Goal: Information Seeking & Learning: Check status

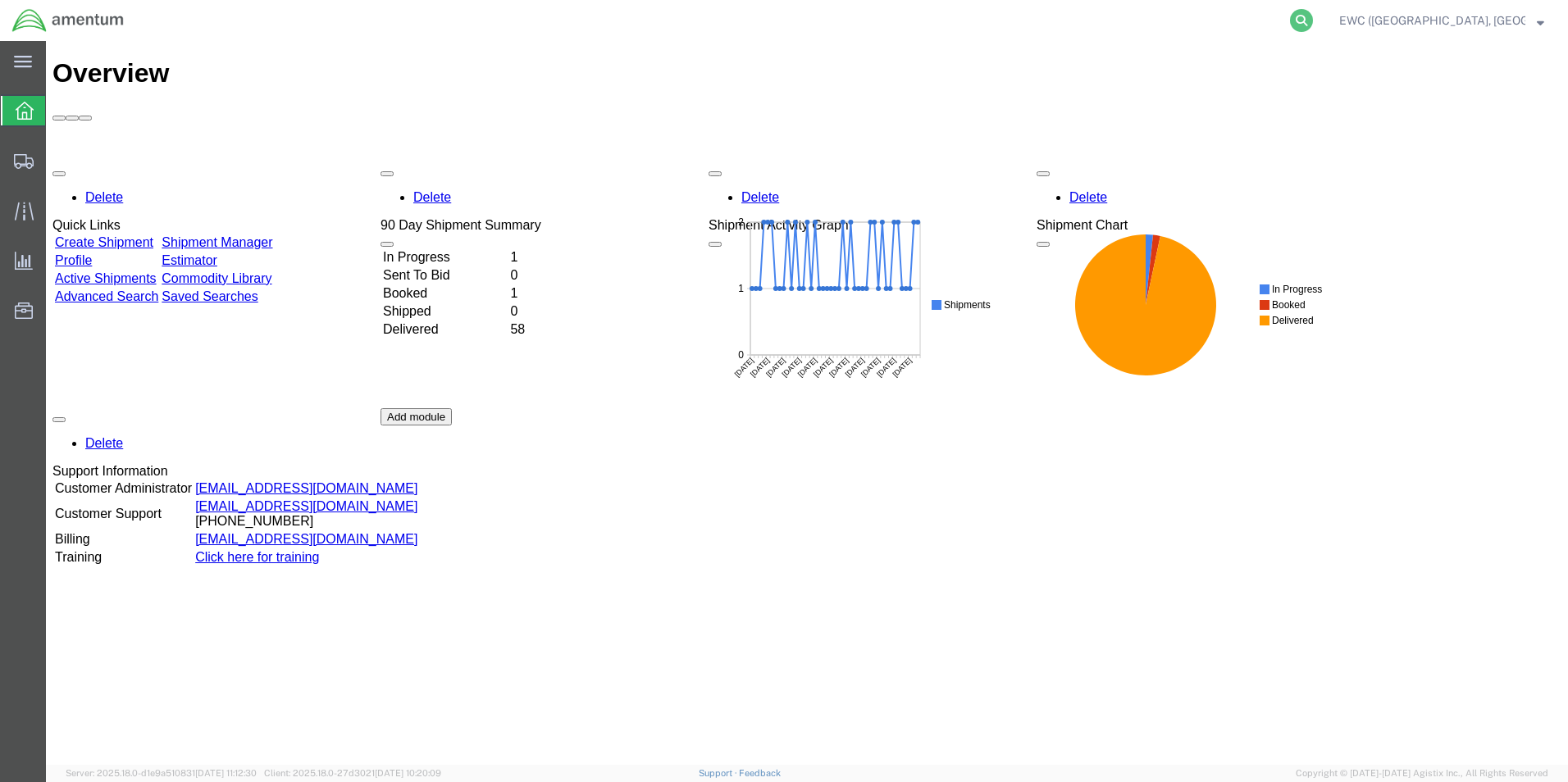
click at [1313, 19] on icon at bounding box center [1301, 20] width 23 height 23
click at [1134, 11] on input "search" at bounding box center [1041, 20] width 498 height 39
paste input "EWC-25197-0632"
type input "EWC-25197-0632"
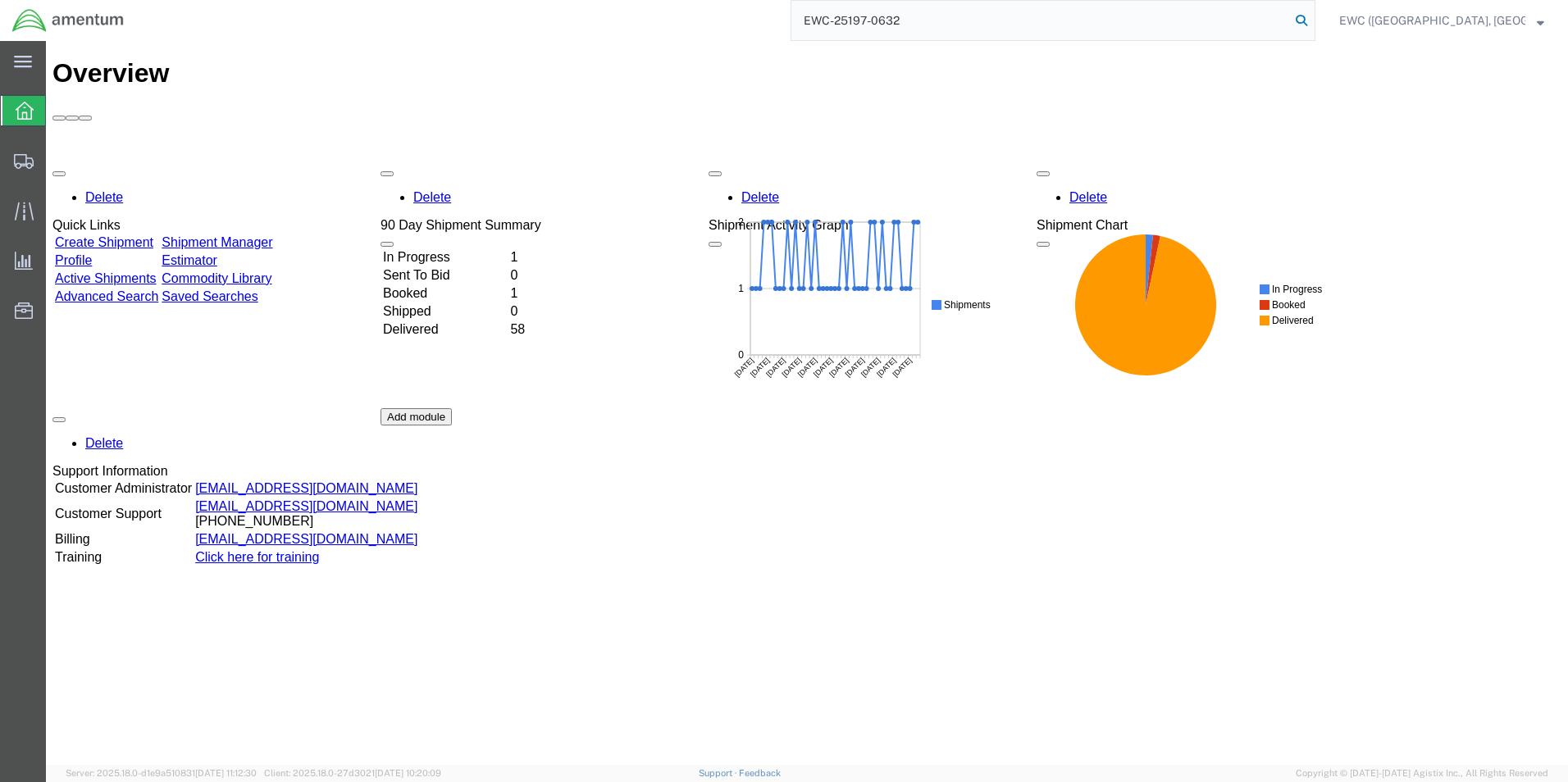
click at [1313, 24] on icon at bounding box center [1301, 20] width 23 height 23
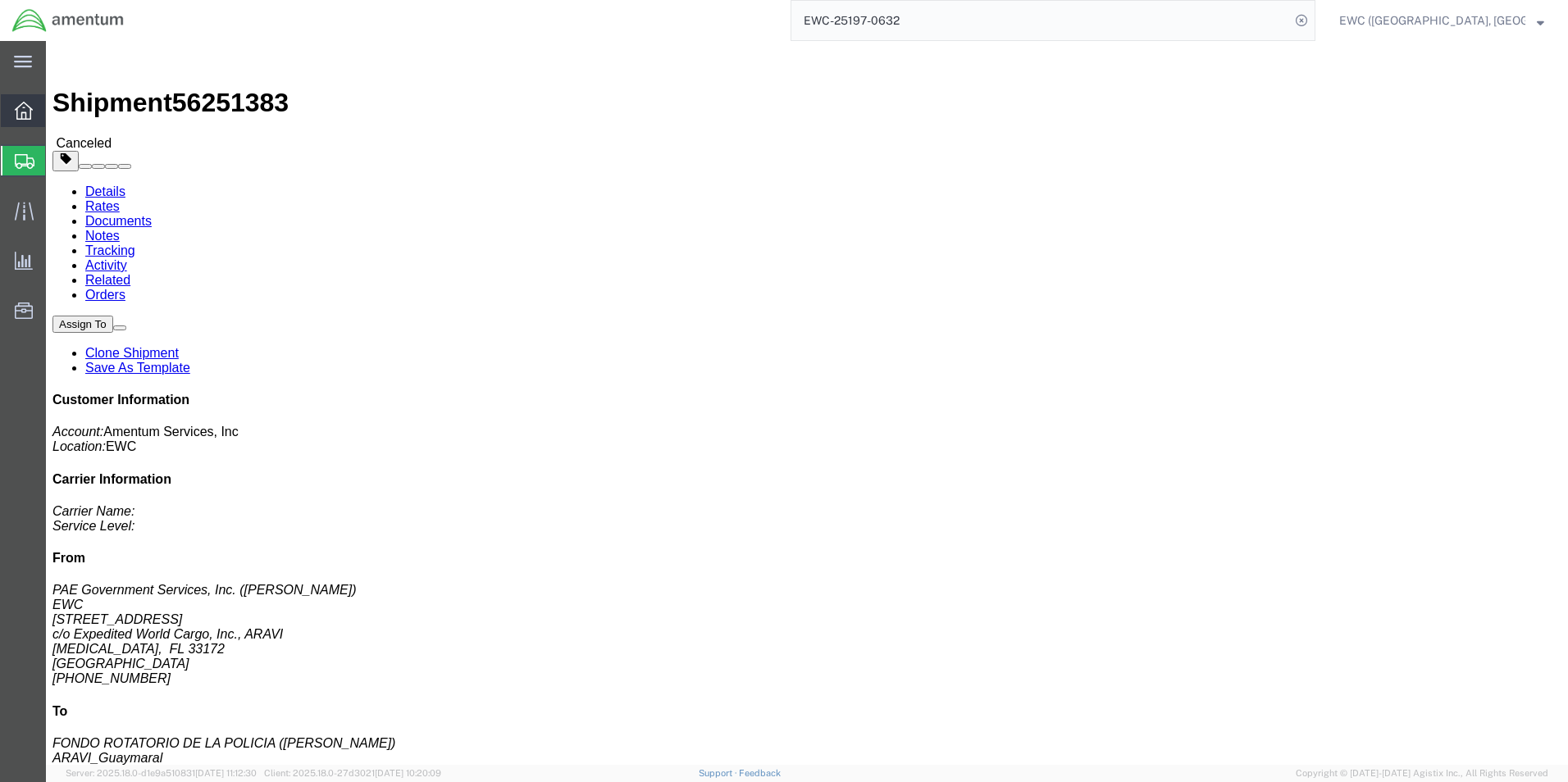
click at [22, 102] on icon at bounding box center [23, 111] width 18 height 18
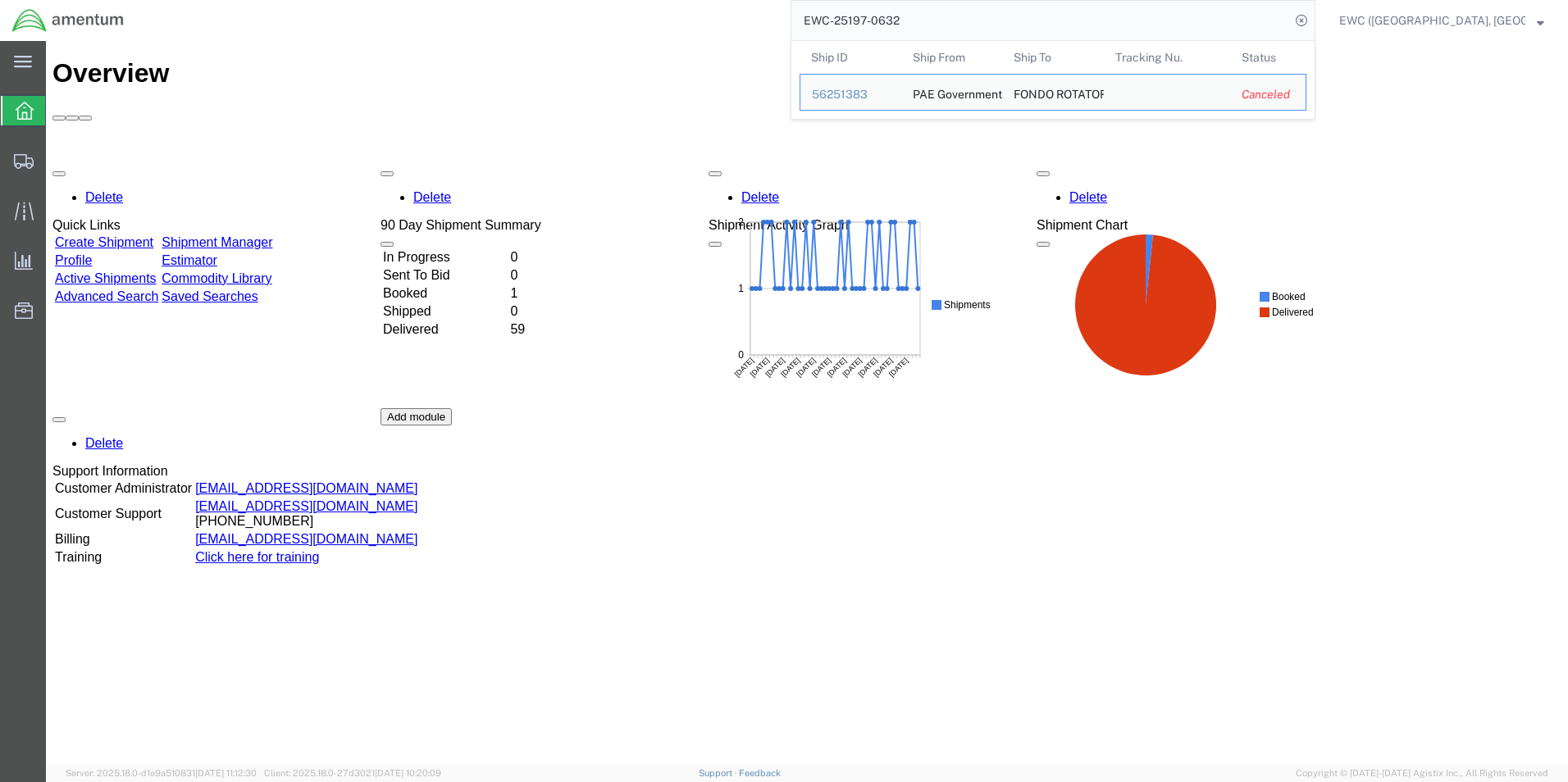
click at [1147, 10] on input "EWC-25197-0632" at bounding box center [1041, 20] width 498 height 39
click at [854, 75] on table "Ship ID Ship From Ship To Tracking Nu. Status Ship ID 56251383 Ship From PAE Go…" at bounding box center [1057, 80] width 515 height 78
click at [854, 110] on td "Ship ID 56251383" at bounding box center [851, 92] width 102 height 37
click at [853, 99] on div "56251383" at bounding box center [851, 95] width 78 height 17
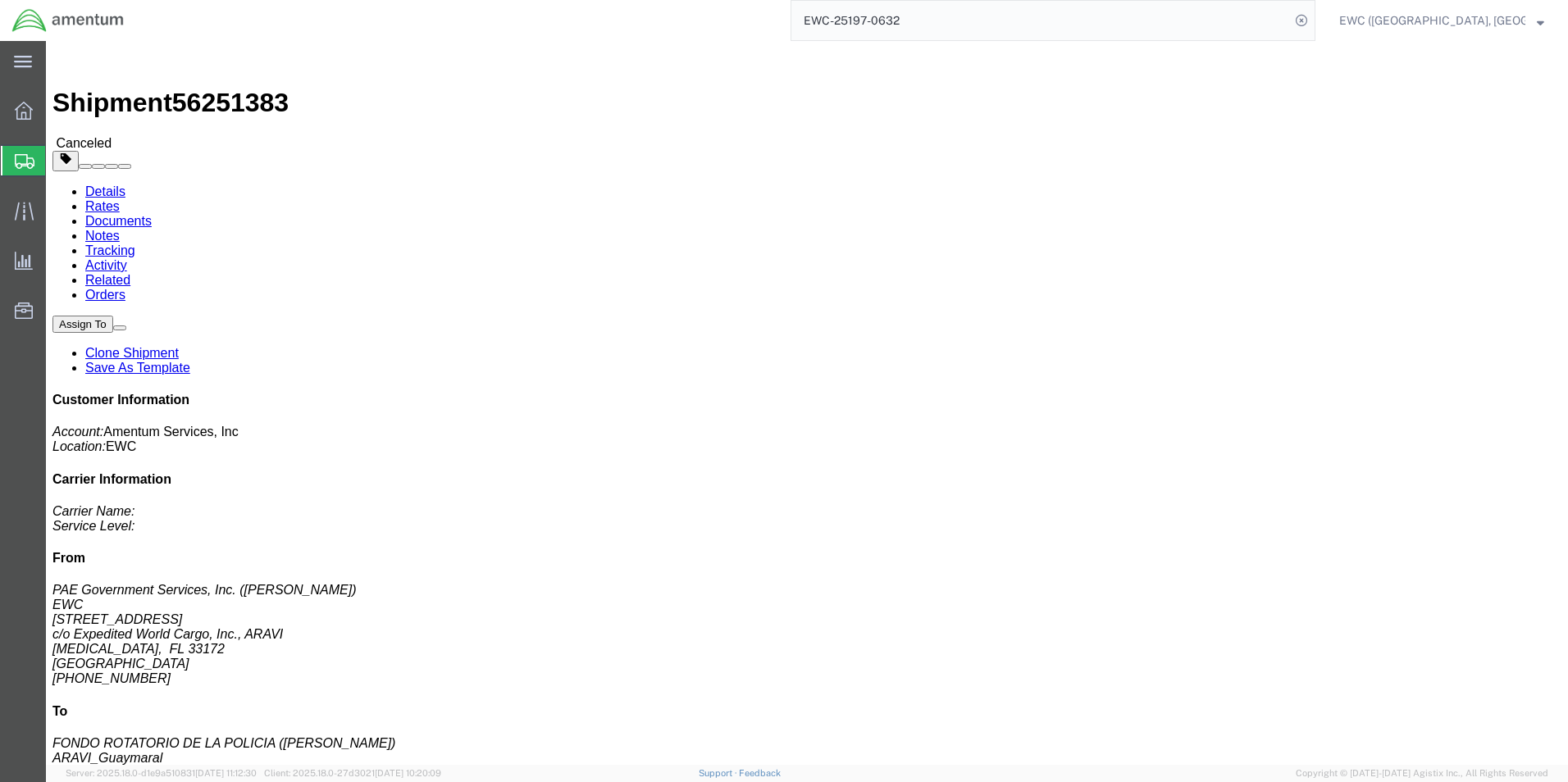
click img
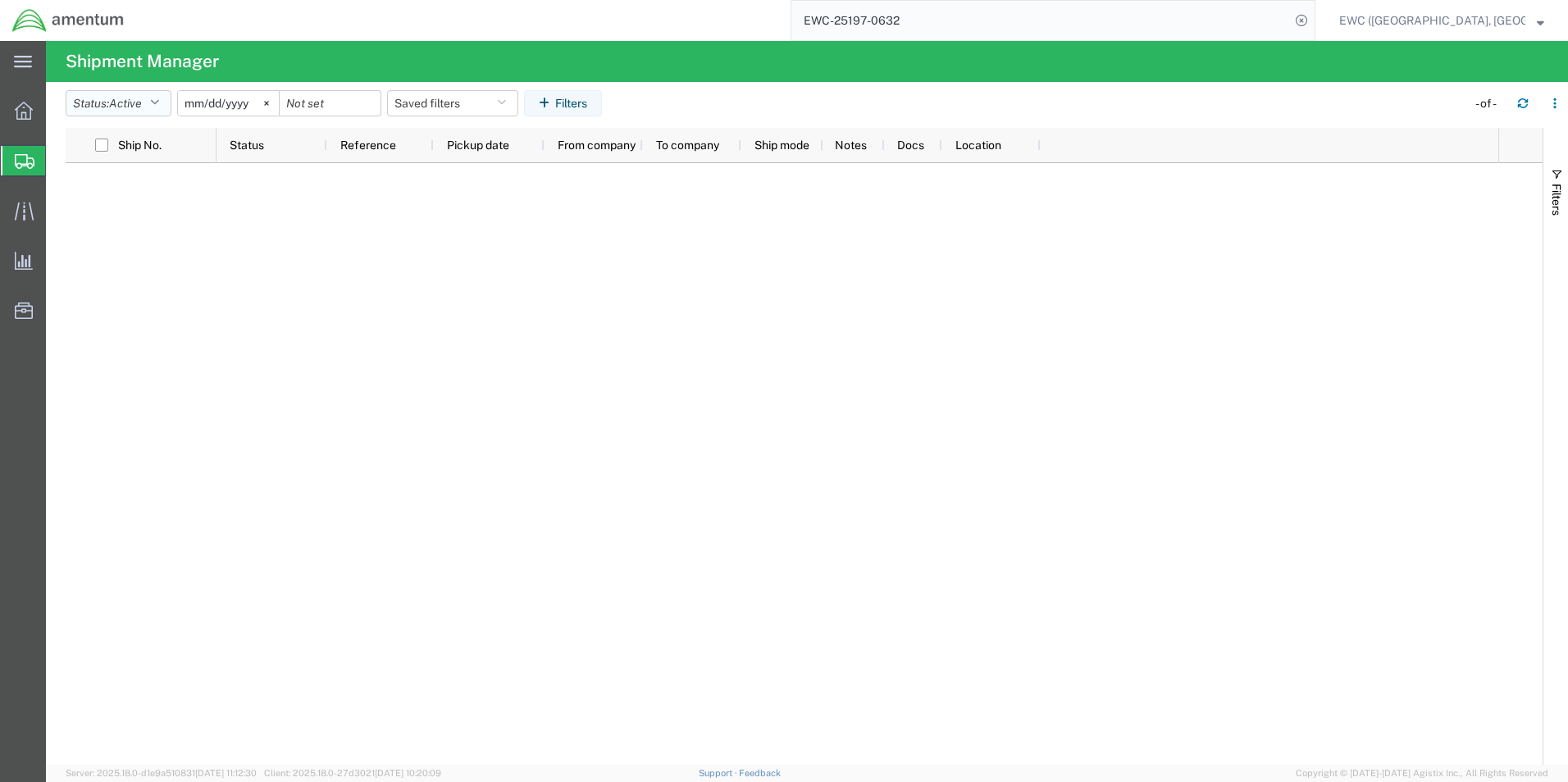
click at [159, 103] on icon "button" at bounding box center [154, 103] width 9 height 11
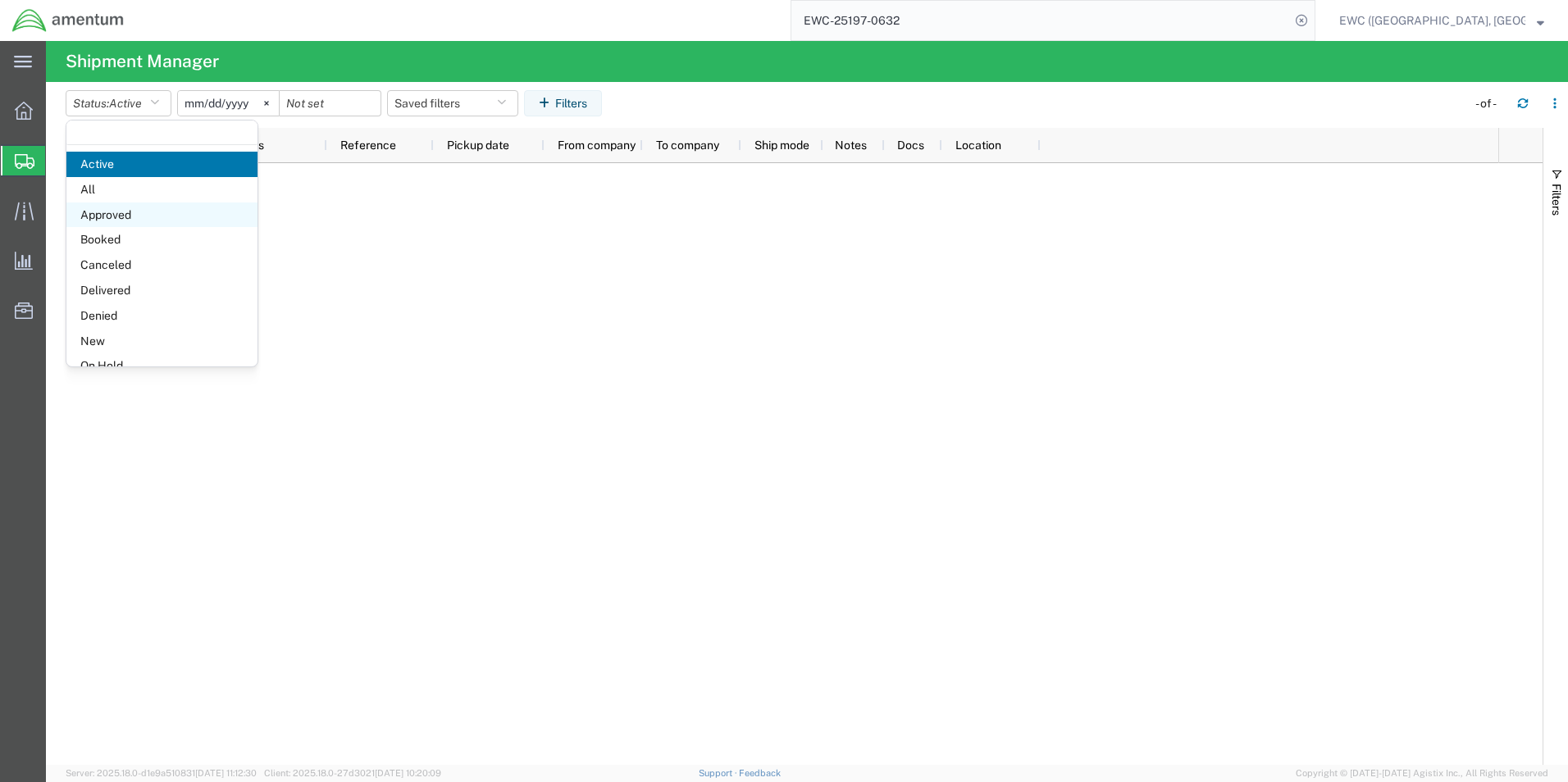
click at [155, 212] on span "Approved" at bounding box center [162, 215] width 191 height 25
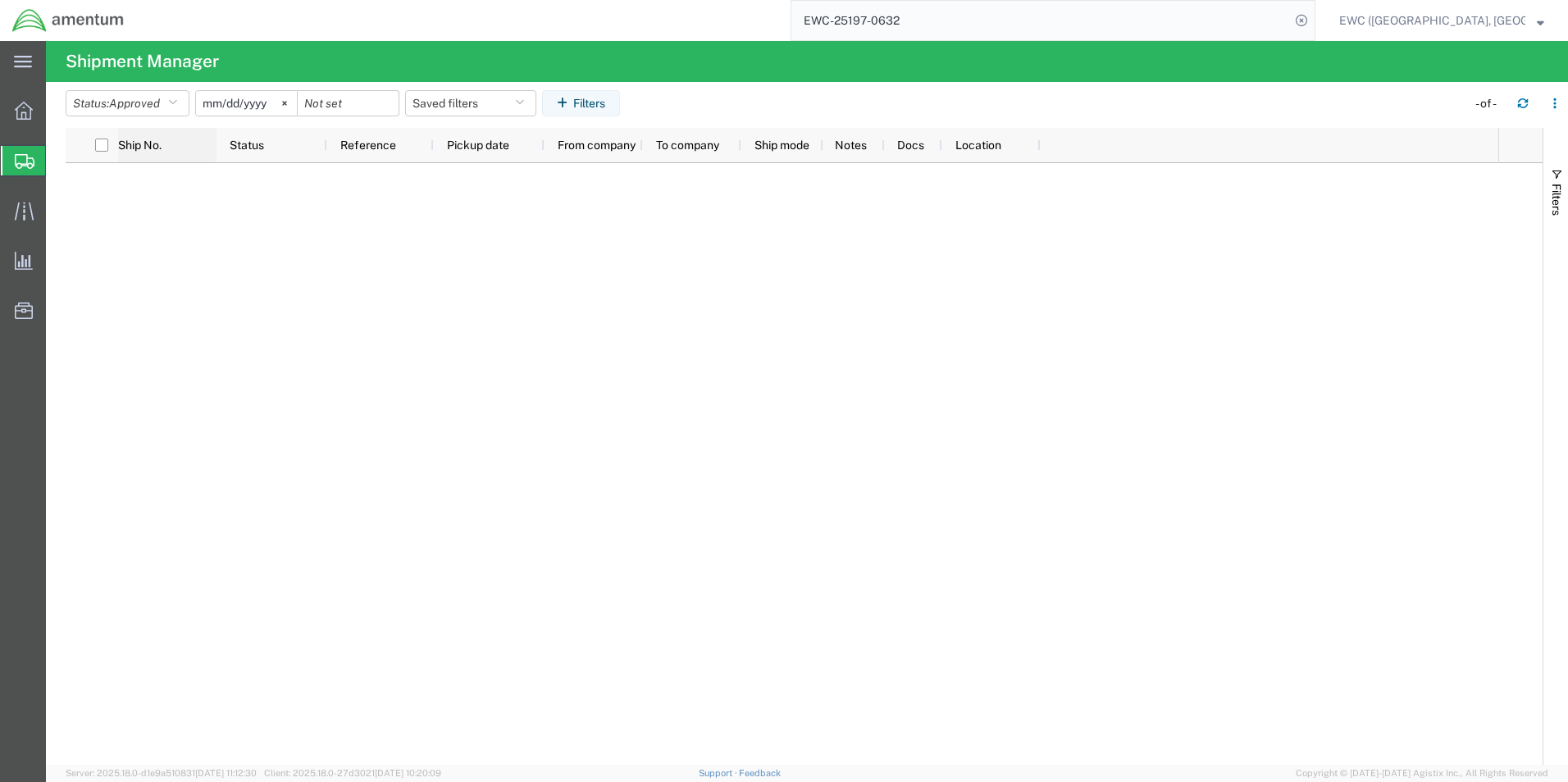
click at [133, 144] on span "Ship No." at bounding box center [139, 144] width 43 height 13
click at [168, 145] on icon at bounding box center [170, 144] width 8 height 11
click at [108, 144] on div at bounding box center [102, 145] width 33 height 35
click at [101, 145] on input "checkbox" at bounding box center [101, 144] width 13 height 13
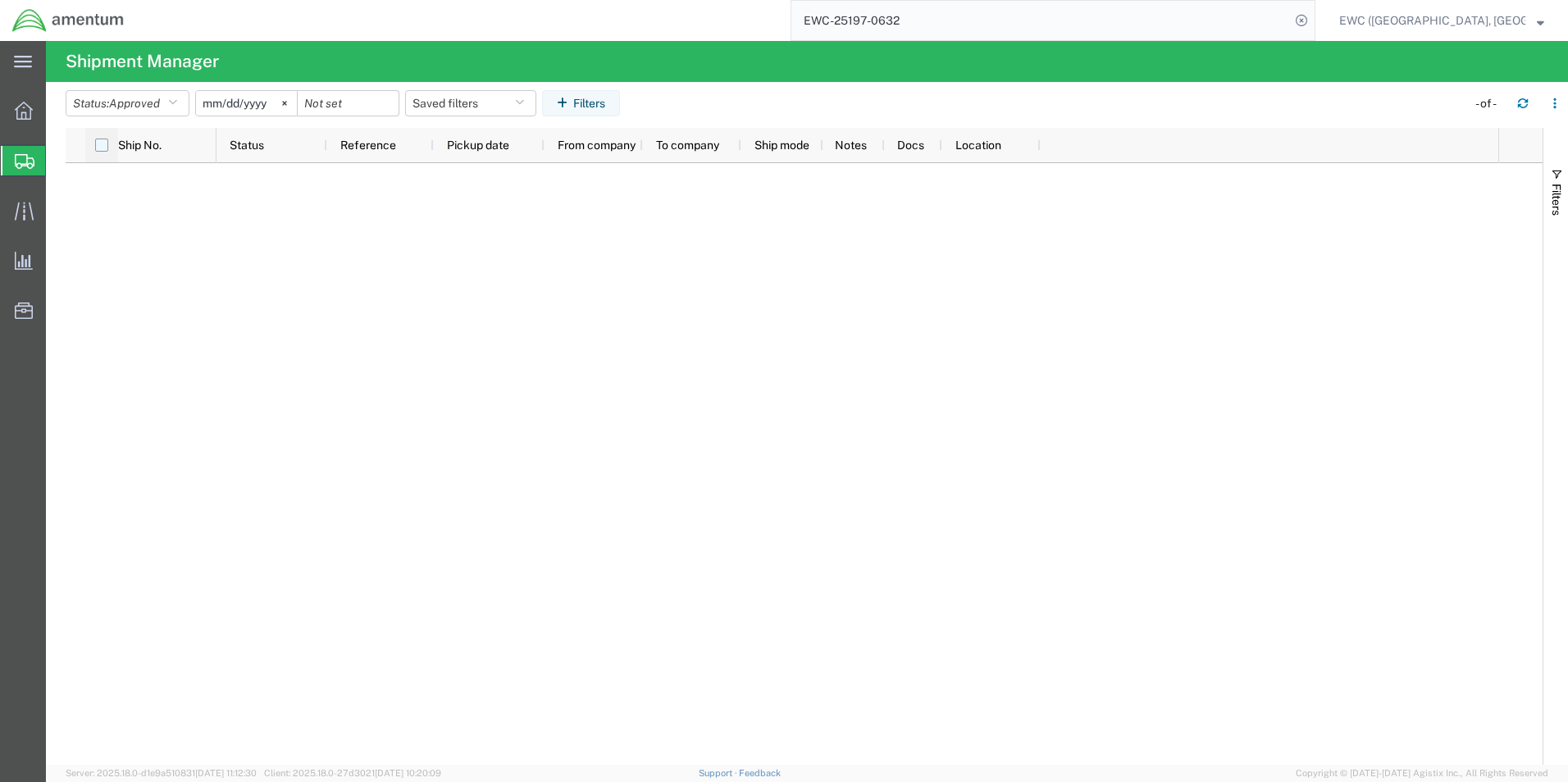
checkbox input "true"
click at [1514, 102] on button "button" at bounding box center [1523, 103] width 26 height 26
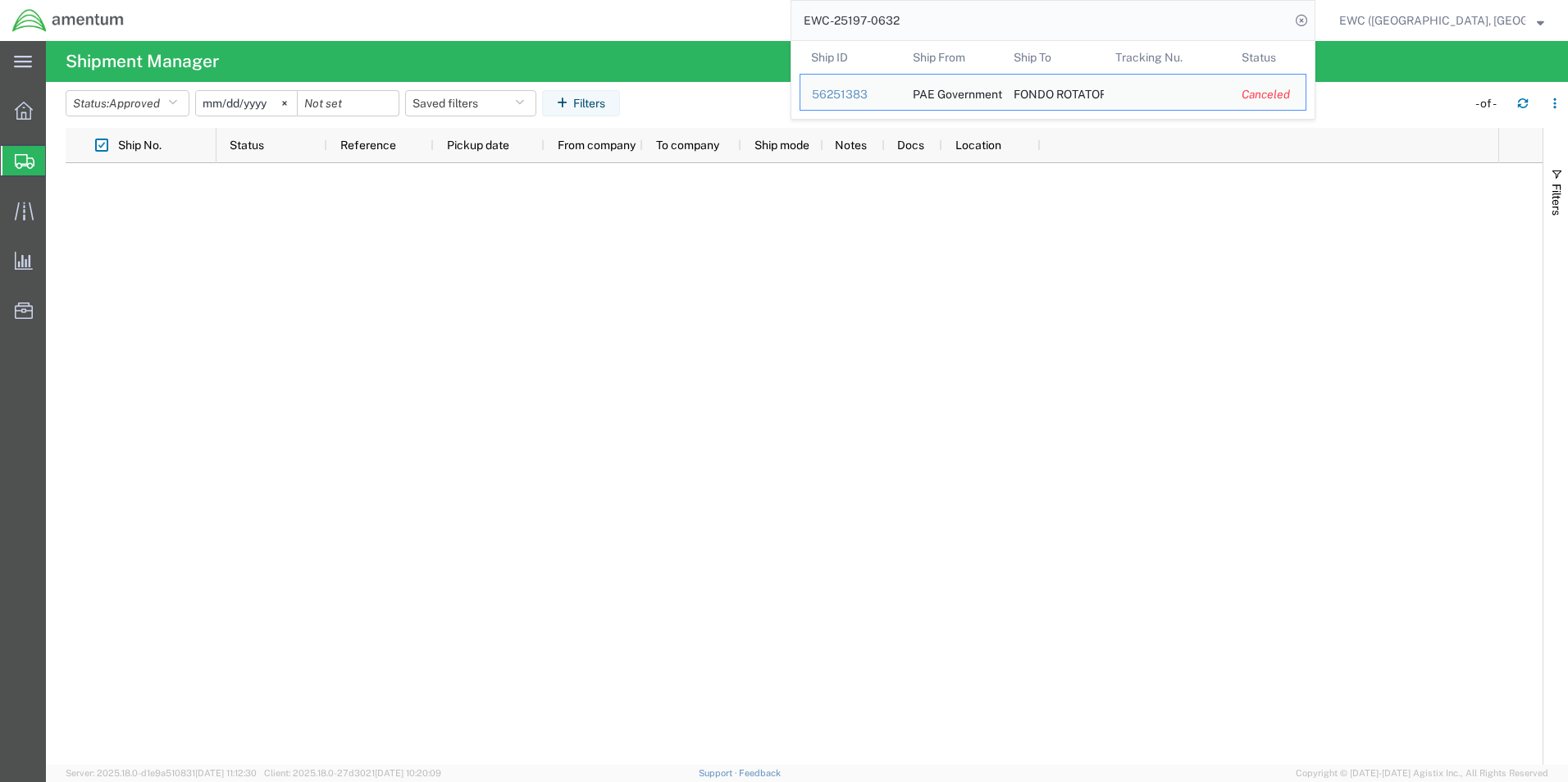
drag, startPoint x: 817, startPoint y: 18, endPoint x: 919, endPoint y: 17, distance: 102.0
click at [919, 17] on input "EWC-25197-0632" at bounding box center [1041, 20] width 498 height 39
click at [850, 93] on div "56251383" at bounding box center [851, 95] width 78 height 17
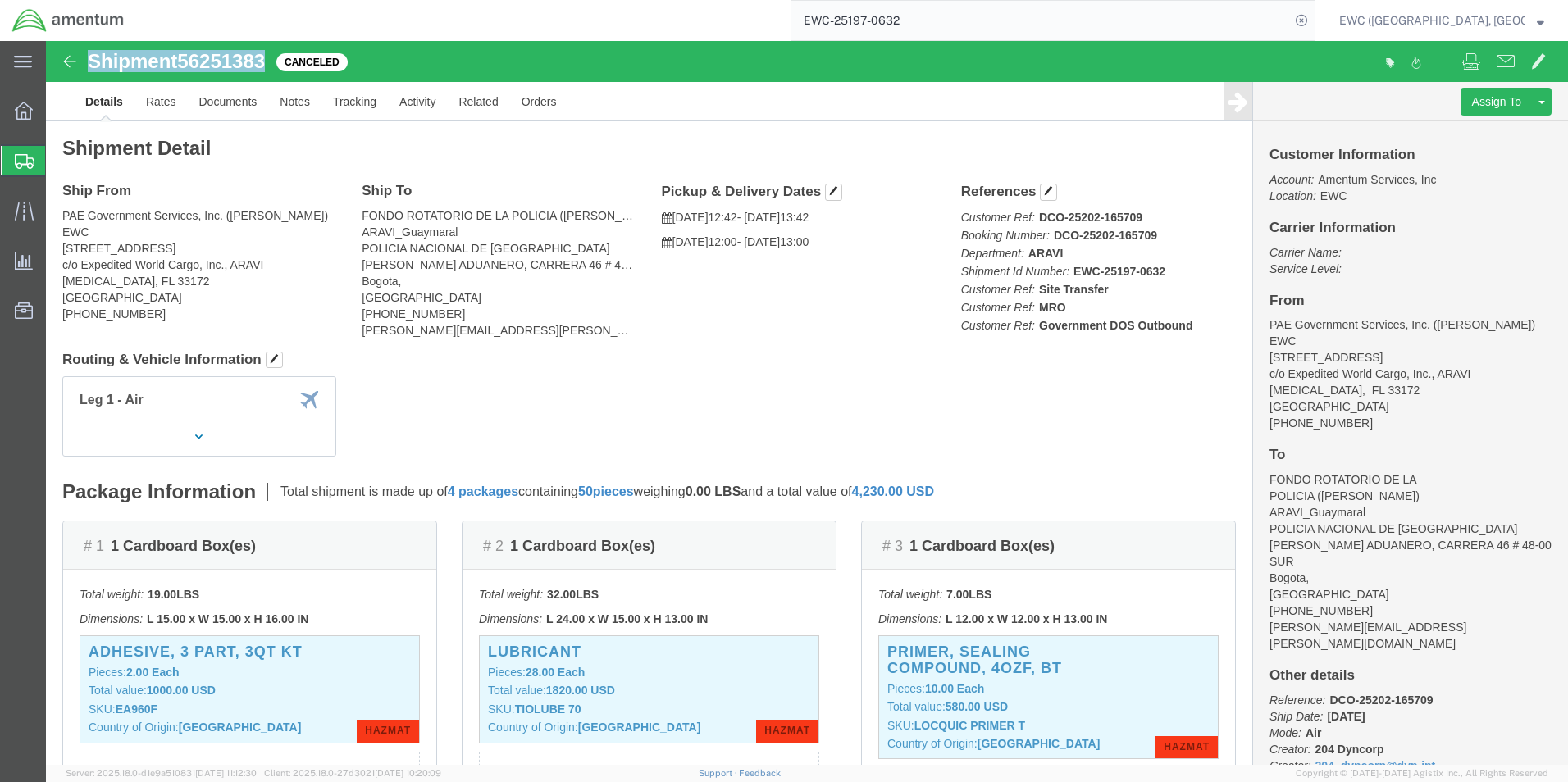
drag, startPoint x: 41, startPoint y: 14, endPoint x: 225, endPoint y: 26, distance: 184.4
click div "Shipment 56251383 Canceled"
drag, startPoint x: 225, startPoint y: 26, endPoint x: 209, endPoint y: 23, distance: 16.3
drag, startPoint x: 209, startPoint y: 23, endPoint x: 187, endPoint y: 36, distance: 25.6
click div "Shipment 56251383 Canceled"
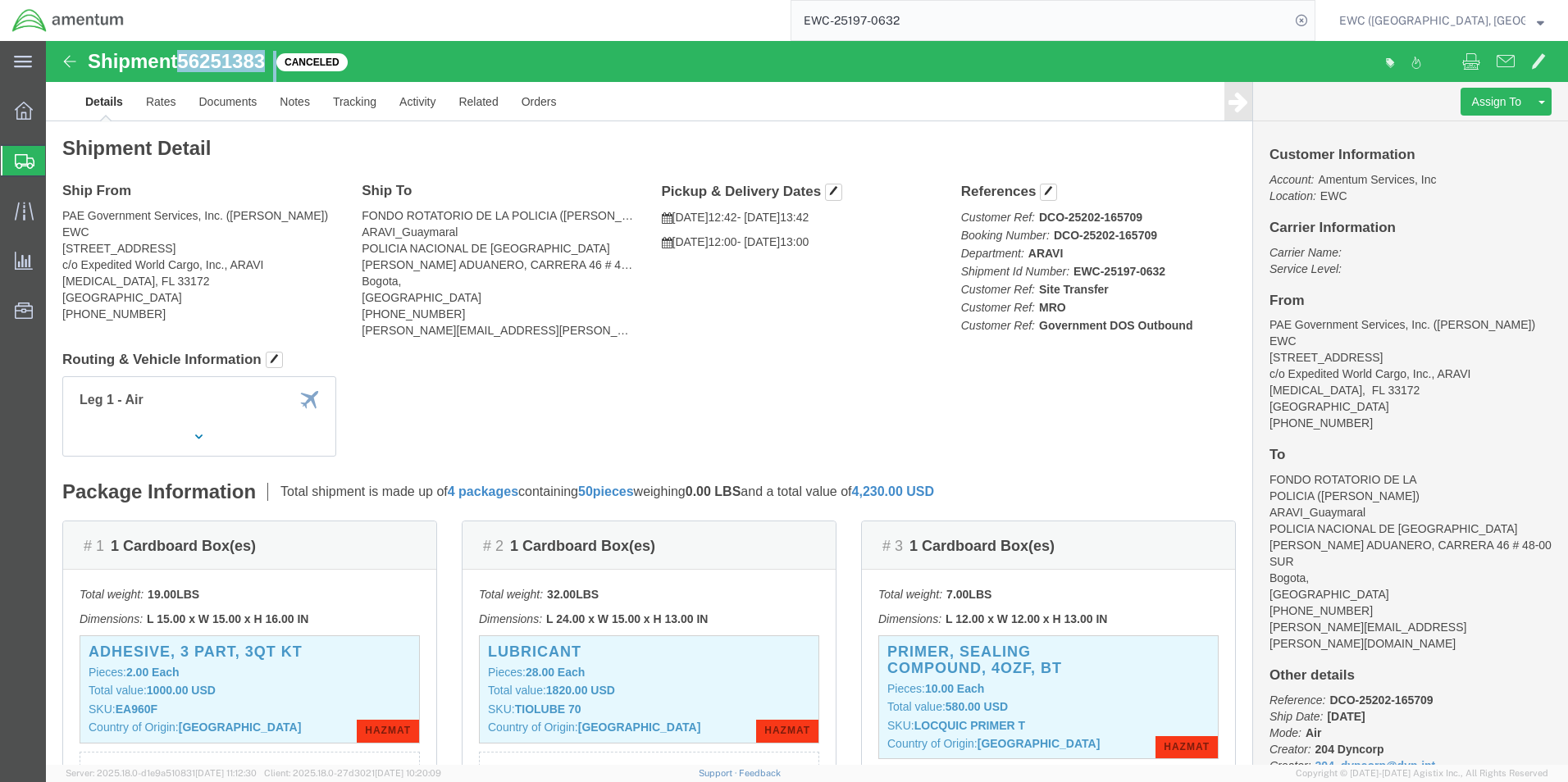
drag, startPoint x: 133, startPoint y: 22, endPoint x: 237, endPoint y: 26, distance: 104.1
click div "Shipment 56251383 Canceled"
drag, startPoint x: 236, startPoint y: 26, endPoint x: 205, endPoint y: 19, distance: 31.8
copy div "56251383"
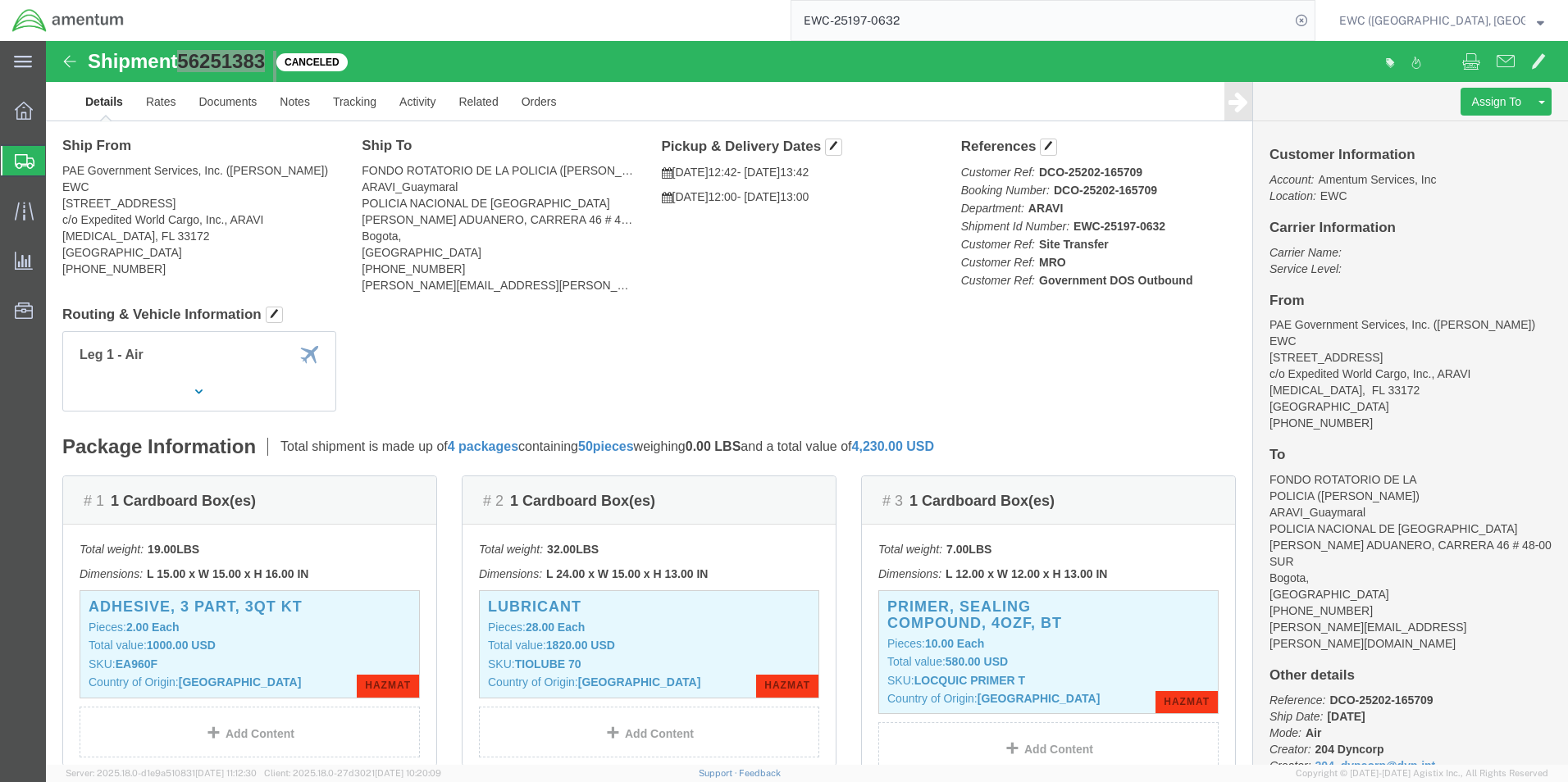
scroll to position [82, 0]
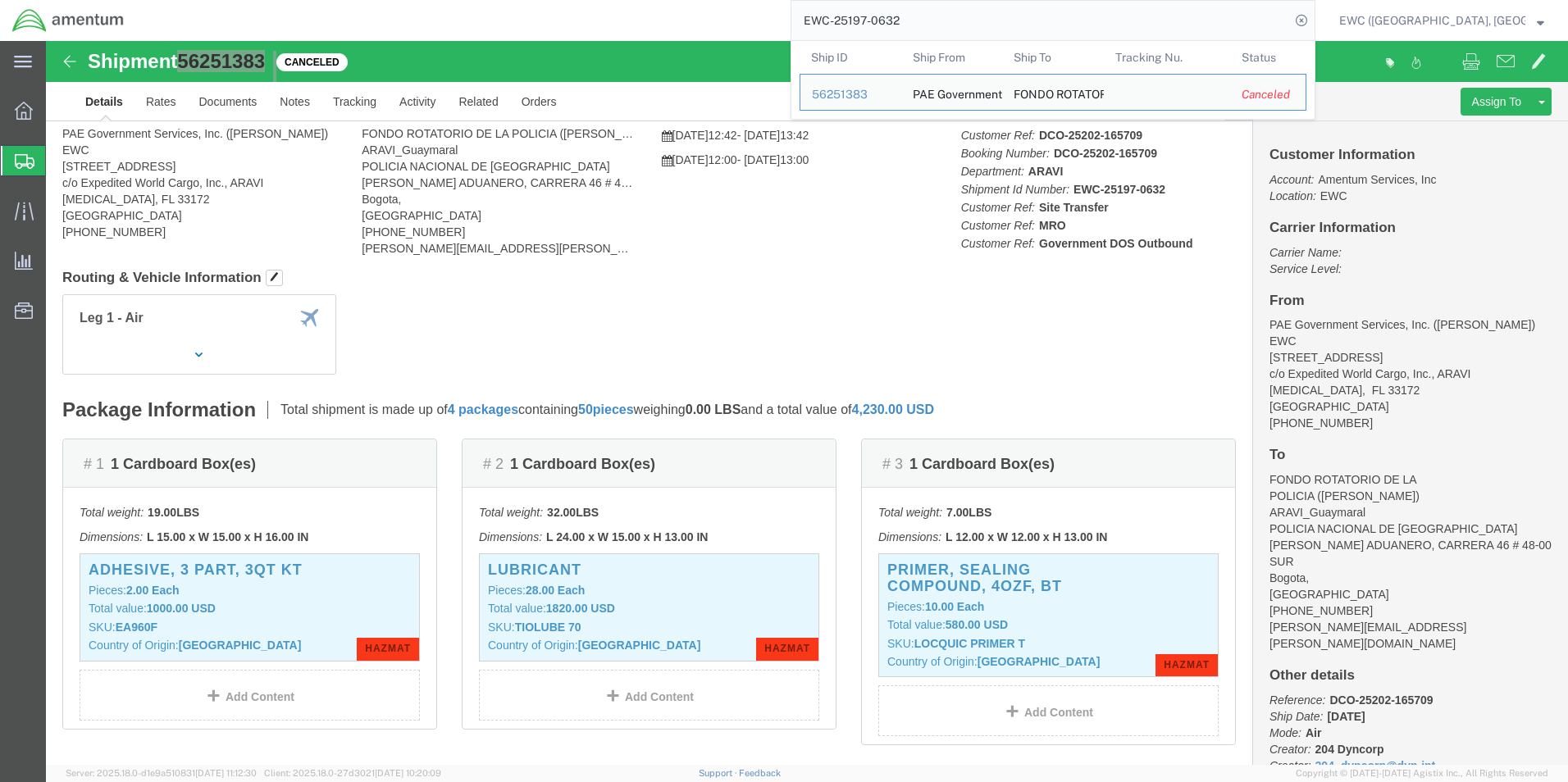
drag, startPoint x: 817, startPoint y: 25, endPoint x: 924, endPoint y: 27, distance: 107.0
click at [924, 27] on input "EWC-25197-0632" at bounding box center [1041, 20] width 498 height 39
click h1 "Shipment 56251383"
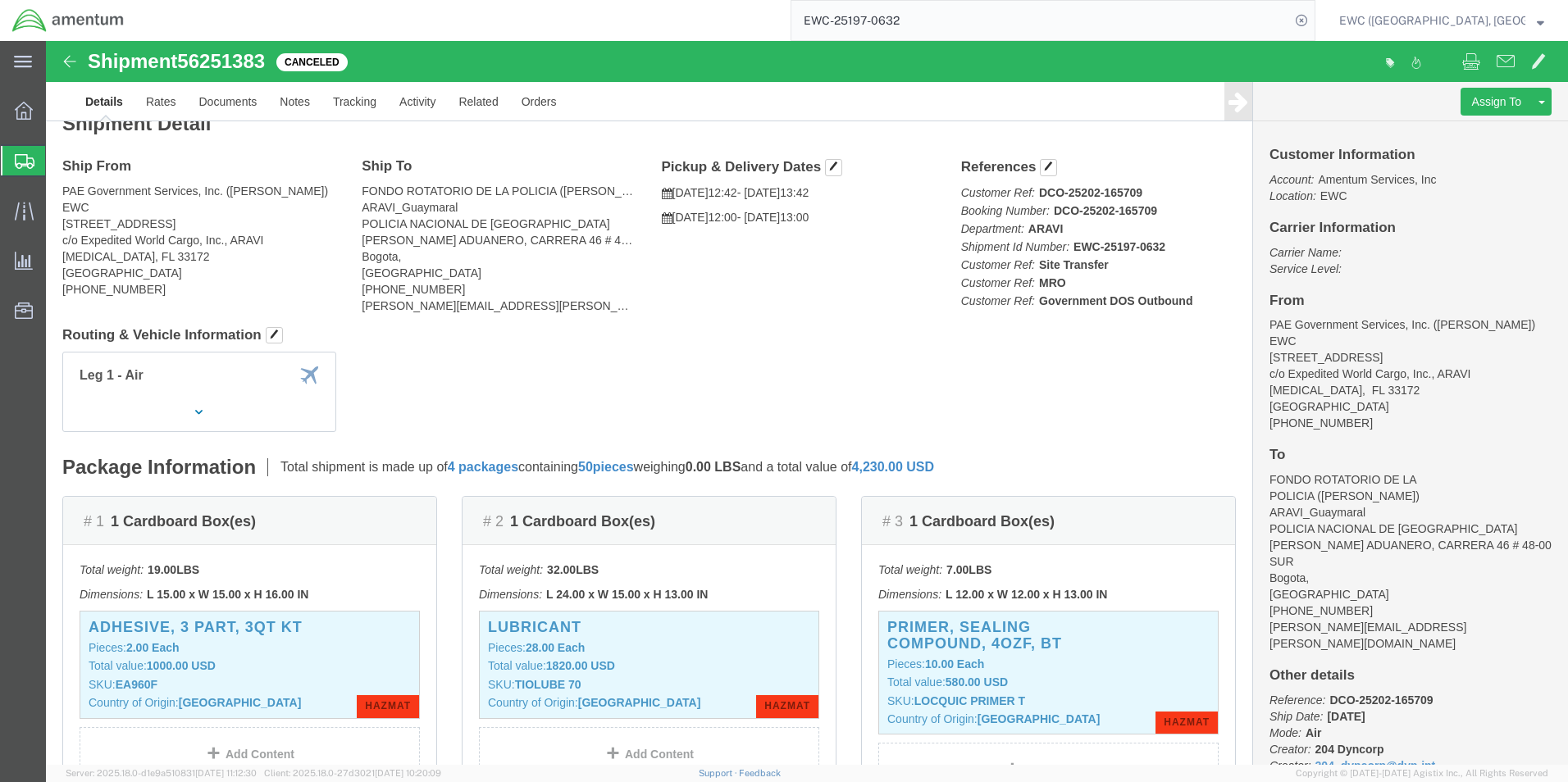
scroll to position [0, 0]
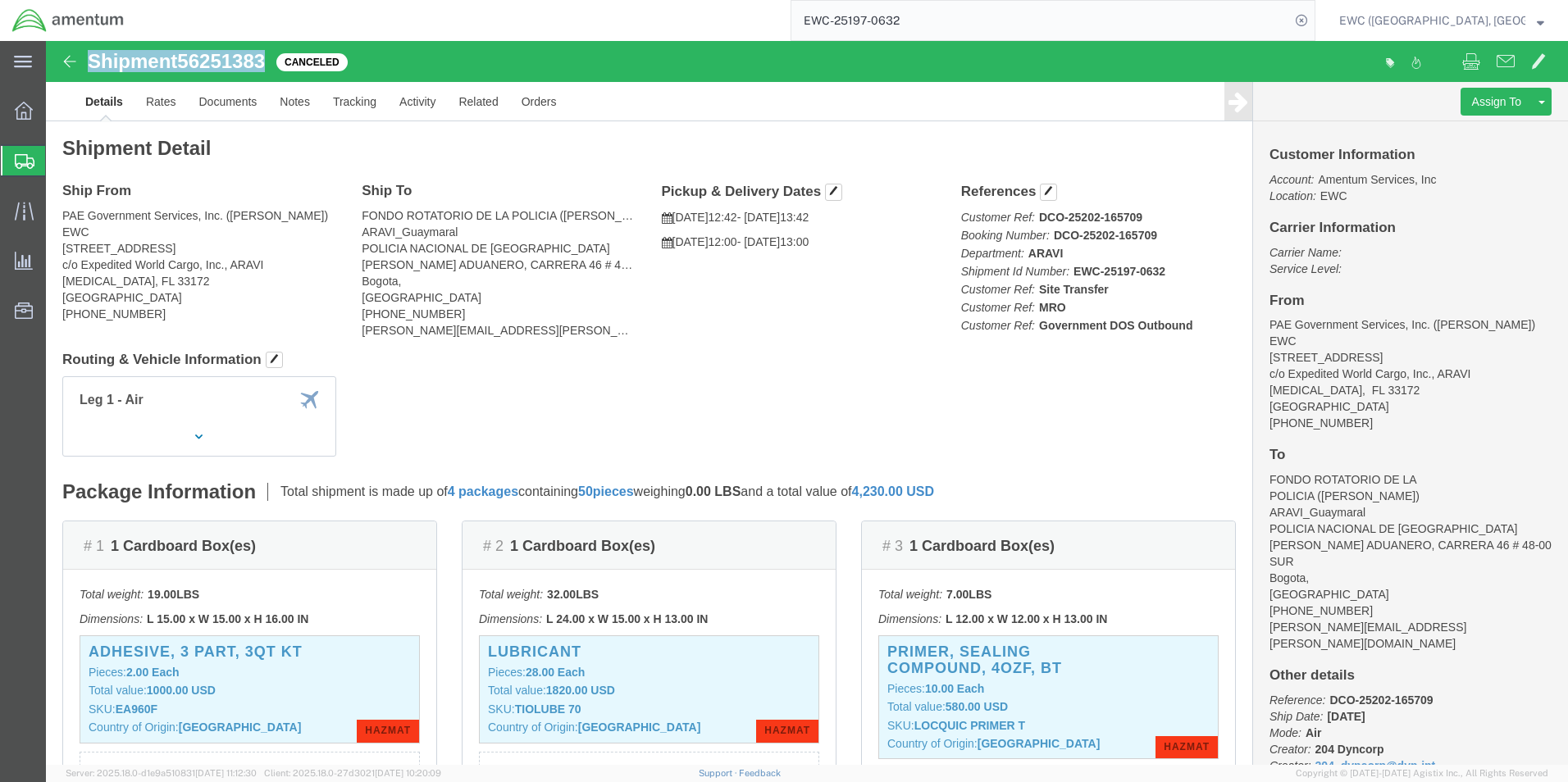
drag, startPoint x: 46, startPoint y: 15, endPoint x: 230, endPoint y: 23, distance: 184.2
click div "Shipment 56251383 Canceled"
drag, startPoint x: 229, startPoint y: 23, endPoint x: 212, endPoint y: 17, distance: 18.0
copy h1 "Shipment 56251383"
click at [27, 112] on icon at bounding box center [23, 111] width 18 height 18
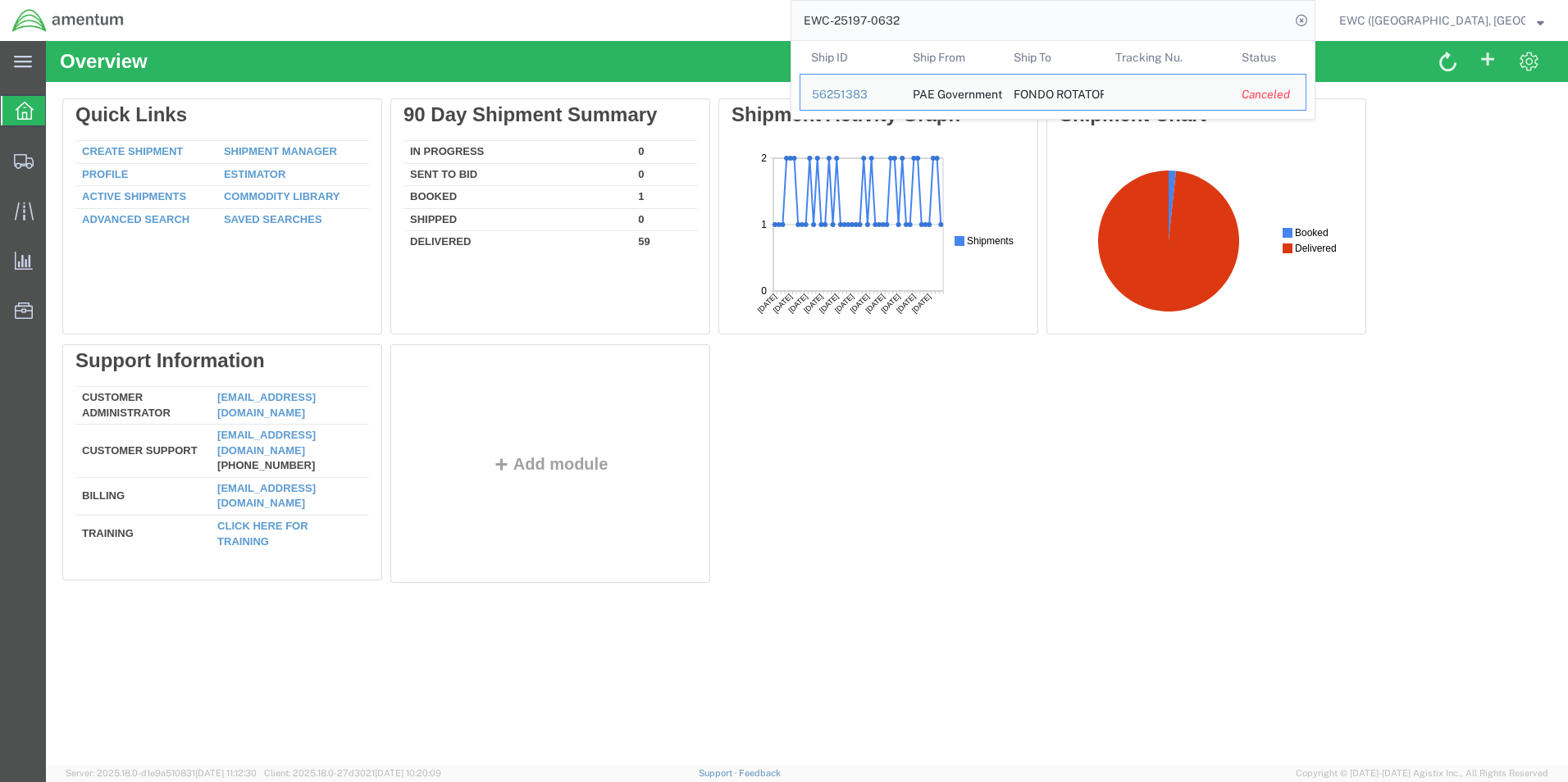
click at [942, 29] on input "EWC-25197-0632" at bounding box center [1041, 20] width 498 height 39
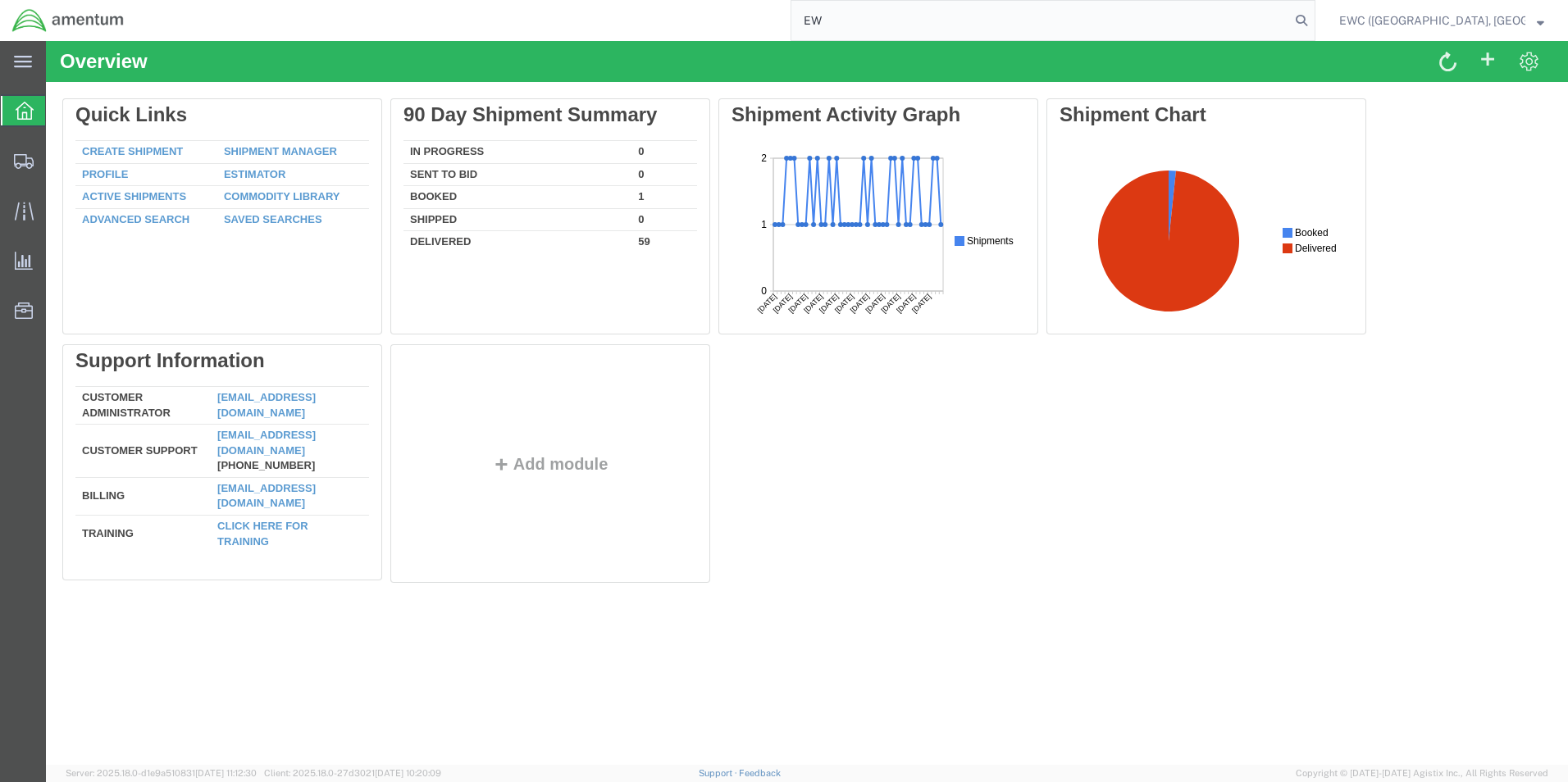
type input "E"
click at [858, 27] on input "search" at bounding box center [1041, 20] width 498 height 39
paste input "EWC-25168-0617"
type input "EWC-25168-0617"
click at [1313, 24] on icon at bounding box center [1301, 20] width 23 height 23
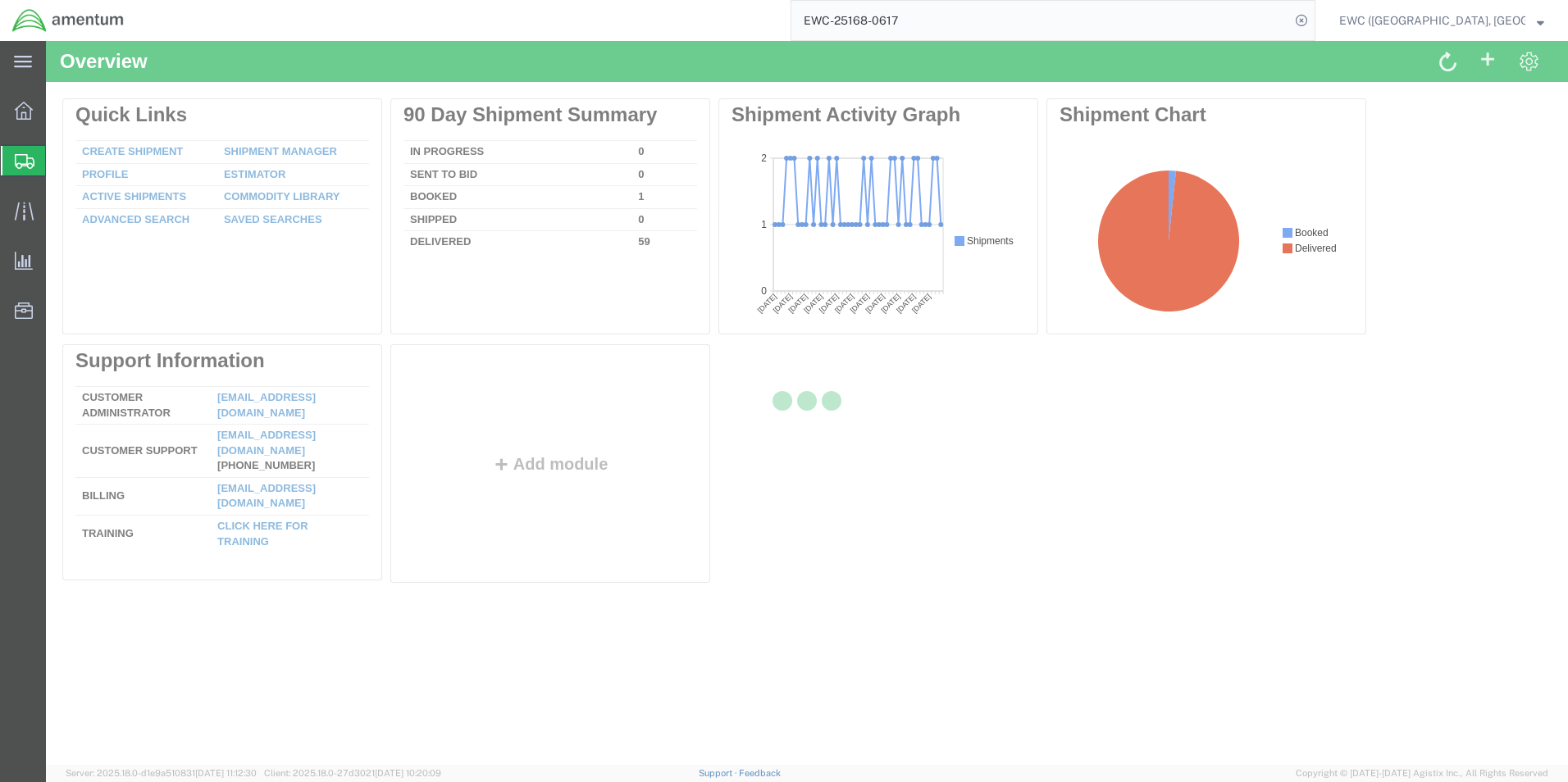
drag, startPoint x: 1314, startPoint y: 24, endPoint x: 1299, endPoint y: 56, distance: 35.3
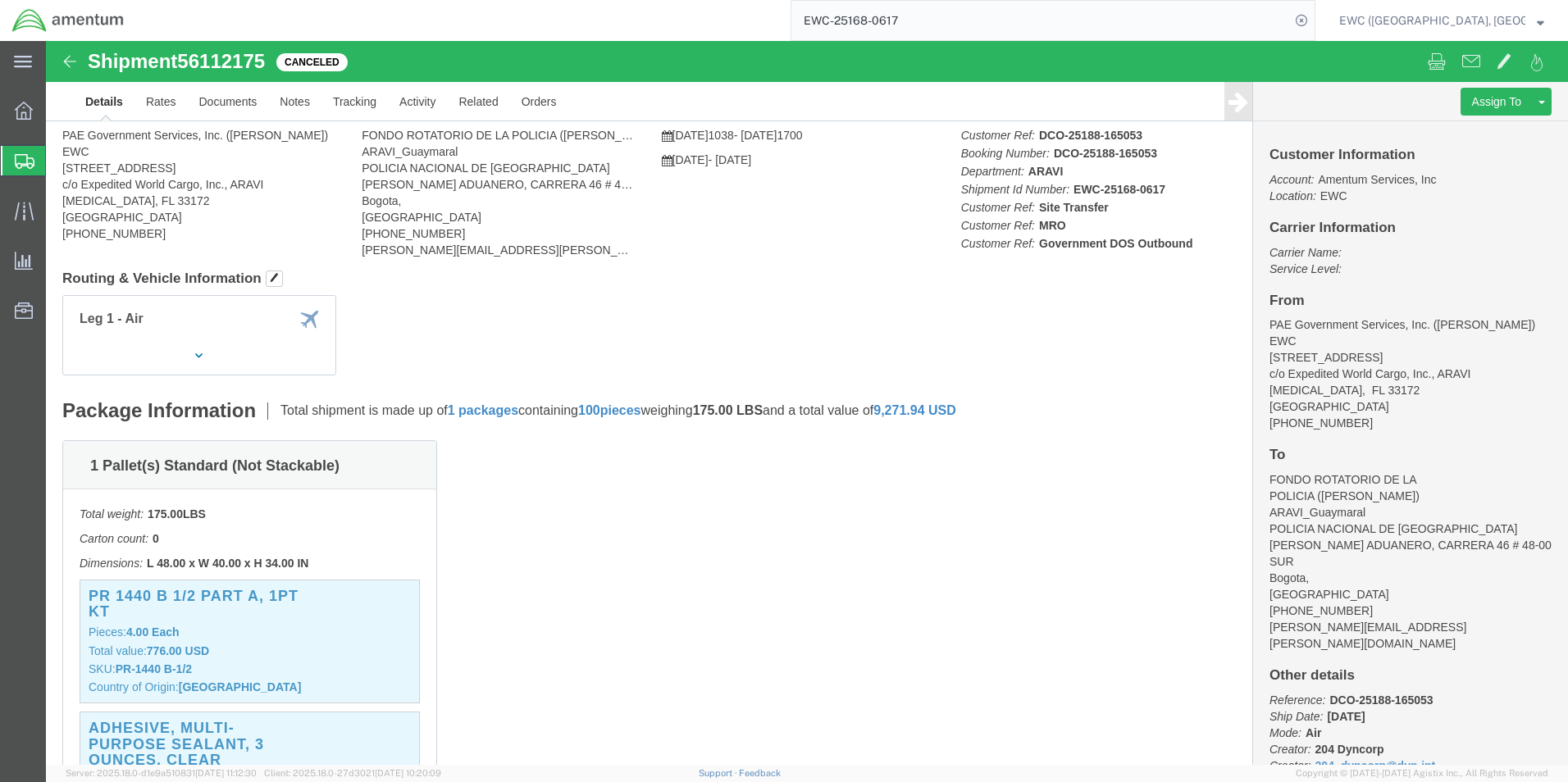
drag, startPoint x: 1299, startPoint y: 56, endPoint x: 1434, endPoint y: 440, distance: 407.0
click div
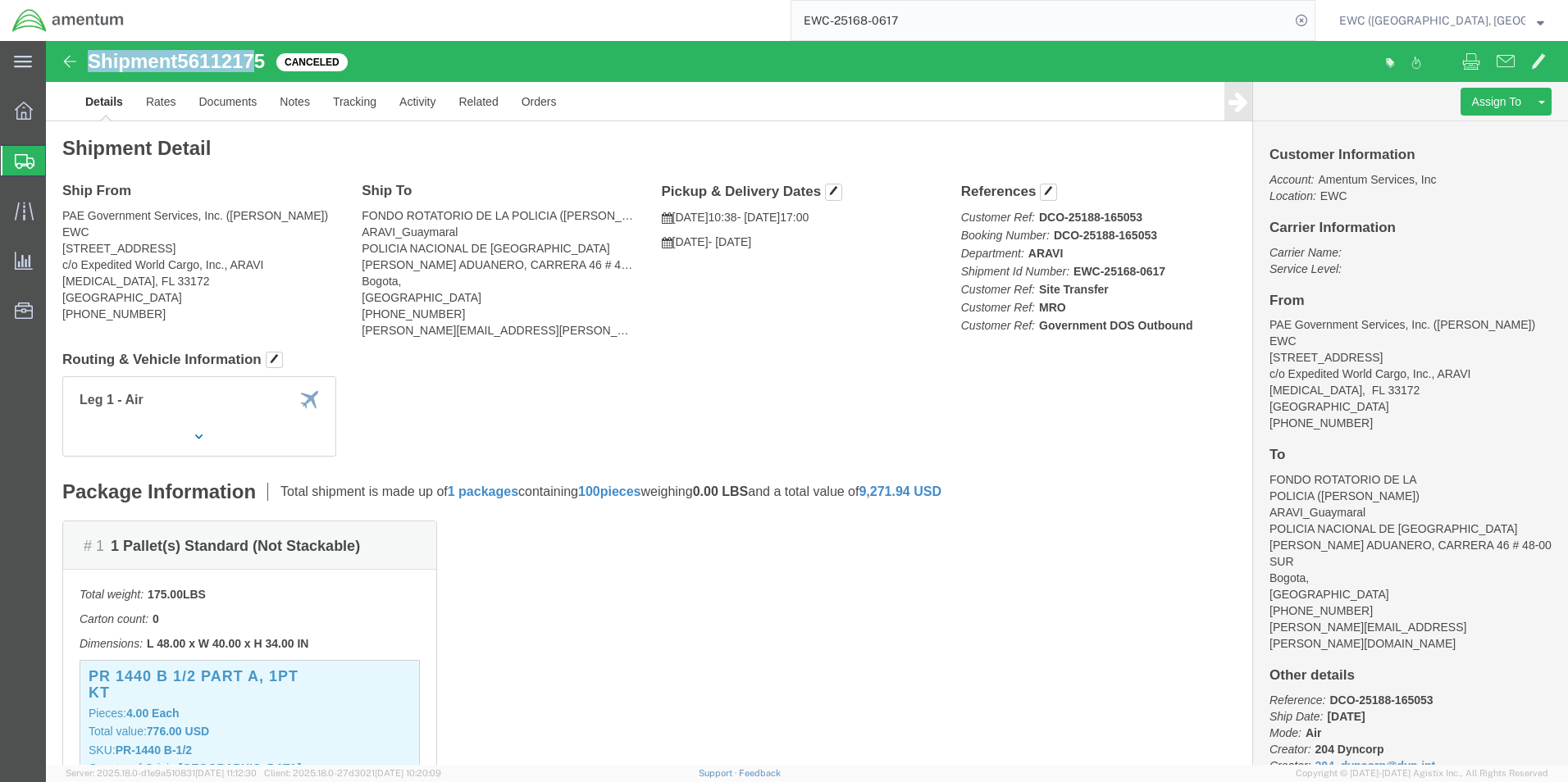
drag, startPoint x: 47, startPoint y: 18, endPoint x: 211, endPoint y: 30, distance: 164.4
click h1 "Shipment 56112175"
copy h1 "Shipment 5611217"
click at [22, 114] on icon at bounding box center [23, 111] width 18 height 18
